Goal: Task Accomplishment & Management: Manage account settings

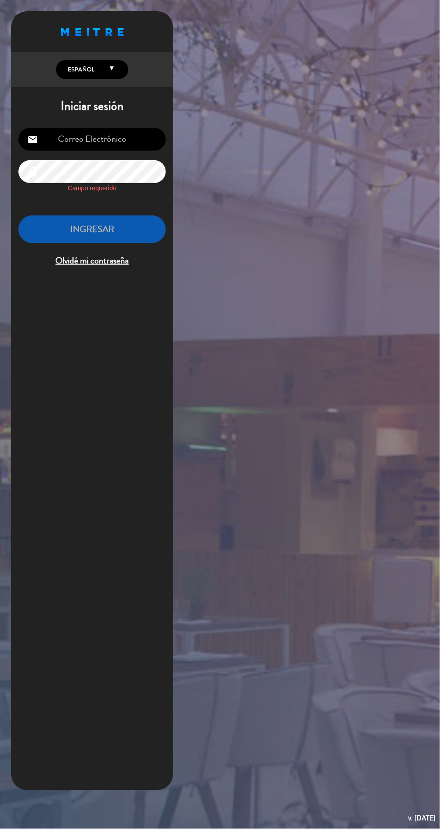
type input "[EMAIL_ADDRESS][DOMAIN_NAME]"
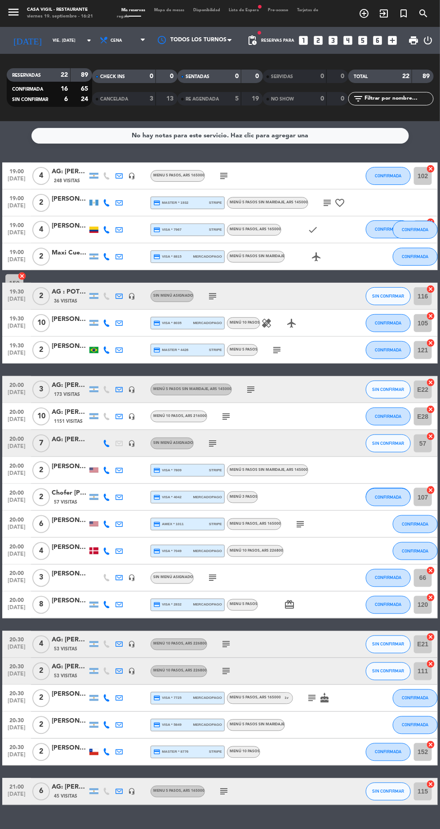
click at [18, 17] on icon "menu" at bounding box center [13, 11] width 13 height 13
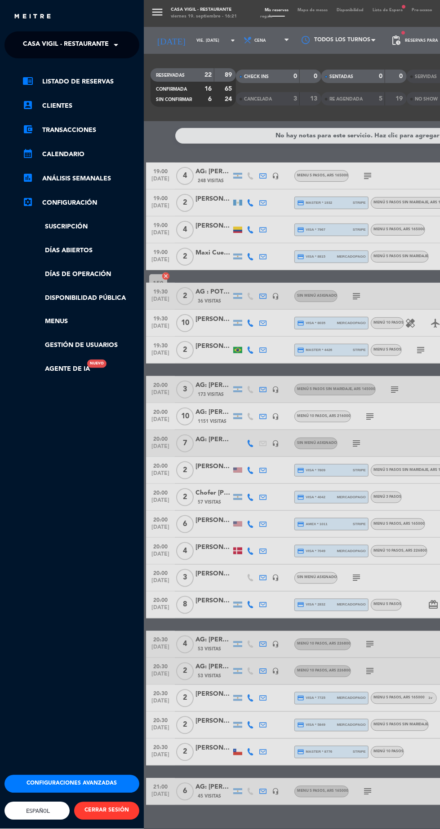
click at [44, 47] on span "Casa Vigil - Restaurante" at bounding box center [66, 44] width 86 height 19
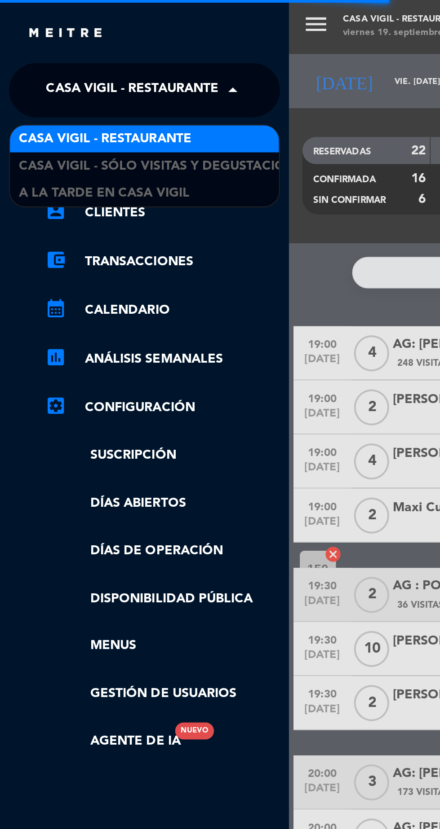
click at [31, 85] on span "Casa Vigil - SÓLO Visitas y Degustaciones" at bounding box center [81, 83] width 145 height 10
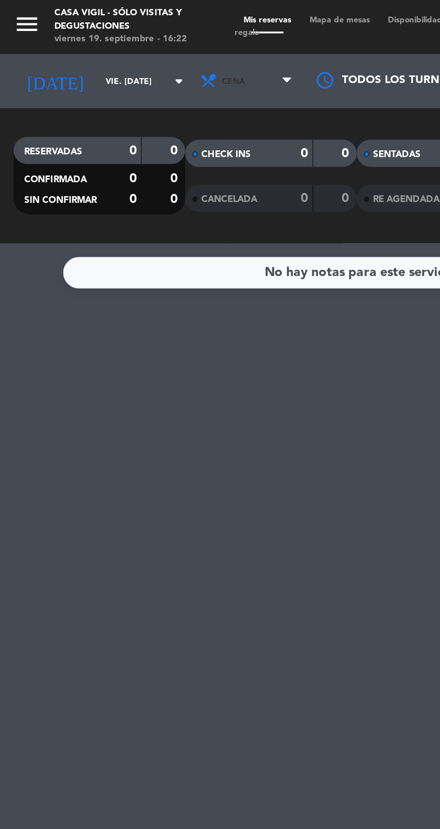
click at [113, 40] on span "Cena" at bounding box center [123, 41] width 53 height 20
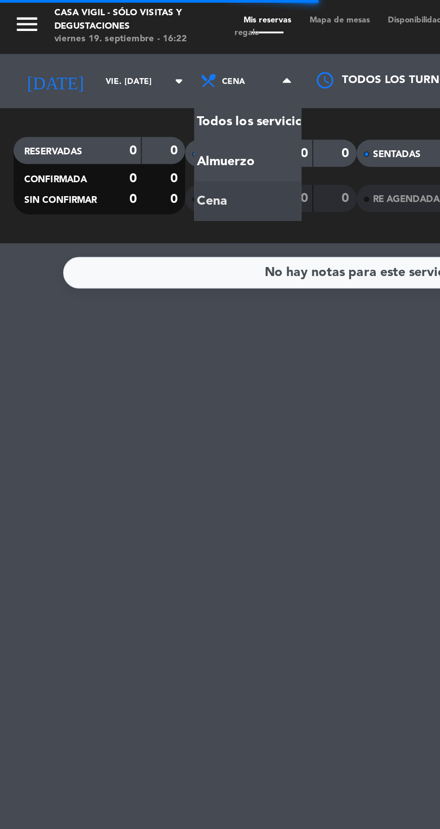
click at [101, 84] on div "menu Casa Vigil - SÓLO Visitas y Degustaciones viernes 19. septiembre - 16:22 M…" at bounding box center [220, 60] width 440 height 121
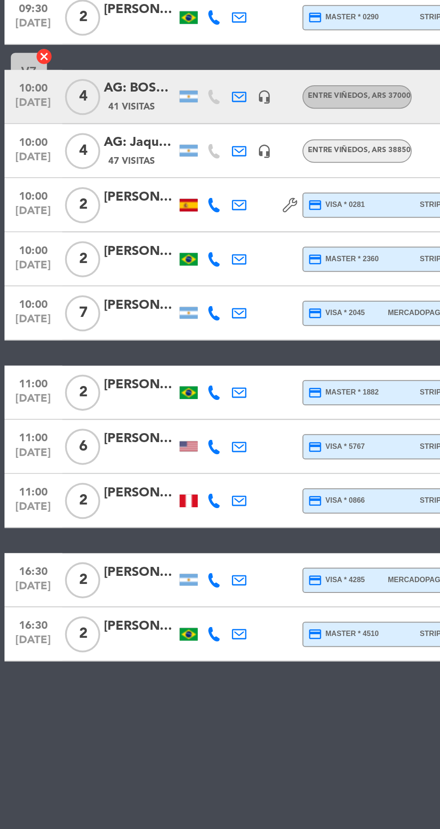
click at [207, 291] on div "credit_card master * 2360 stripe" at bounding box center [187, 296] width 69 height 12
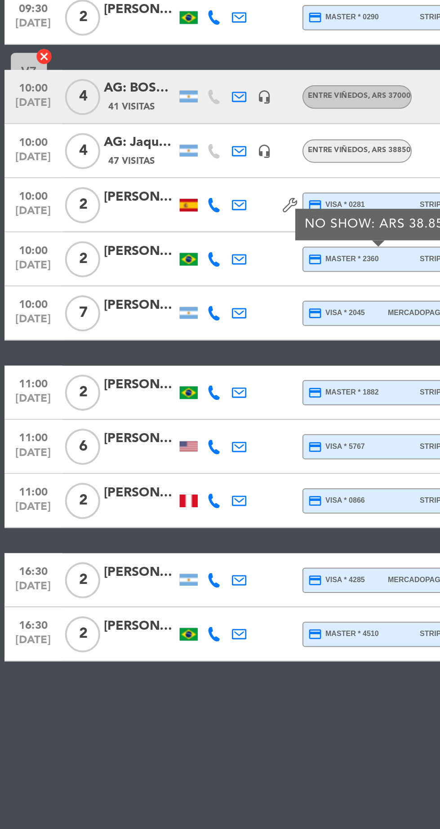
click at [218, 458] on span "mercadopago" at bounding box center [207, 456] width 29 height 6
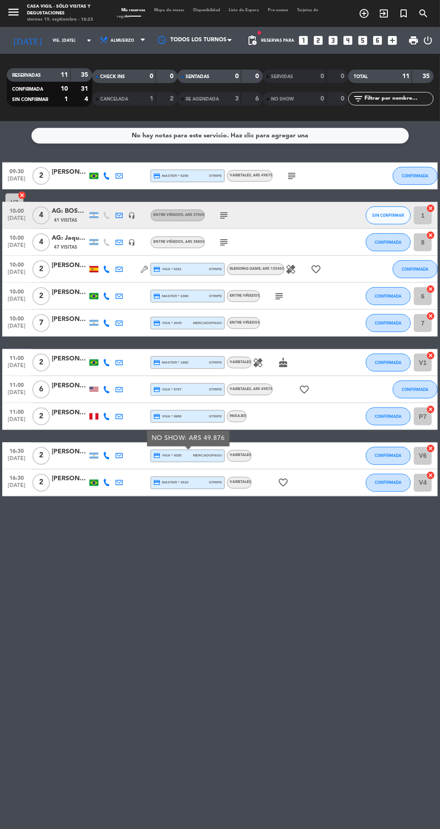
click at [365, 573] on div "No hay notas para este servicio. Haz clic para agregar una 09:30 [DATE] 2 [PERS…" at bounding box center [220, 475] width 440 height 708
click at [434, 392] on button "CONFIRMADA" at bounding box center [414, 390] width 45 height 18
